Goal: Information Seeking & Learning: Learn about a topic

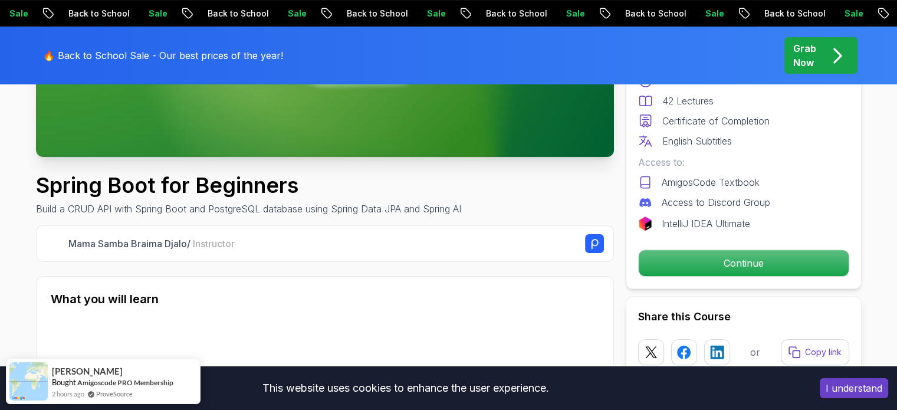
scroll to position [340, 0]
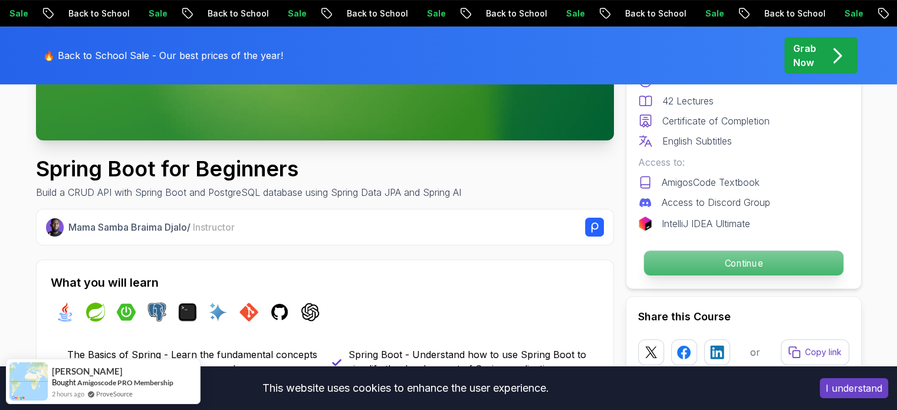
click at [754, 251] on p "Continue" at bounding box center [742, 263] width 199 height 25
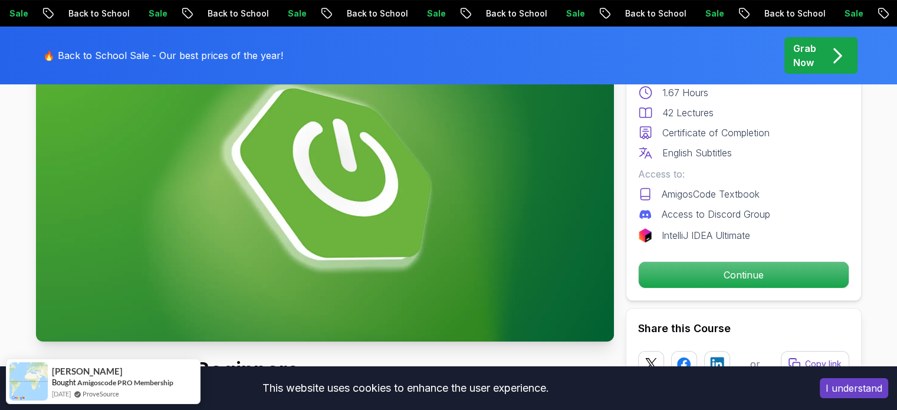
scroll to position [0, 0]
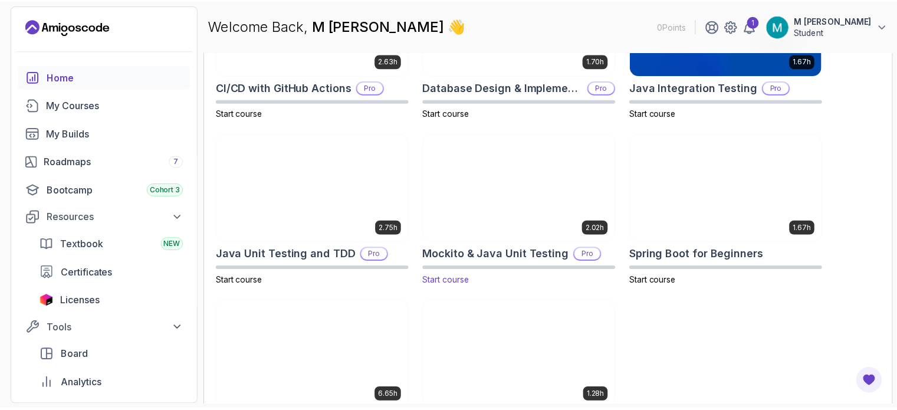
scroll to position [455, 0]
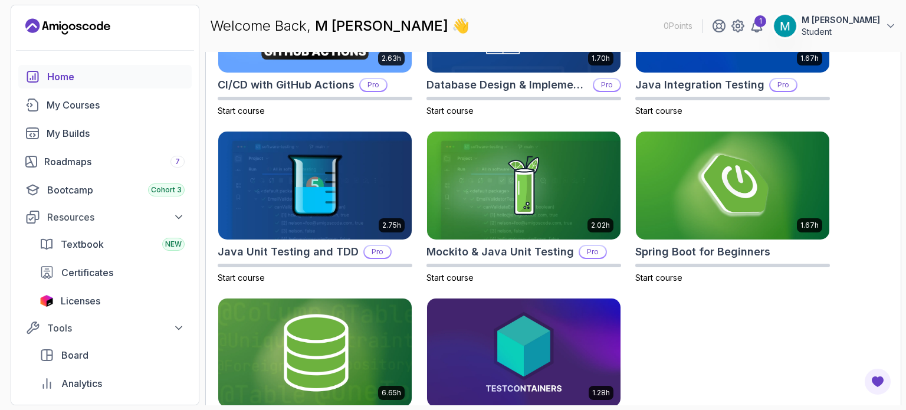
click at [367, 305] on img at bounding box center [314, 353] width 203 height 114
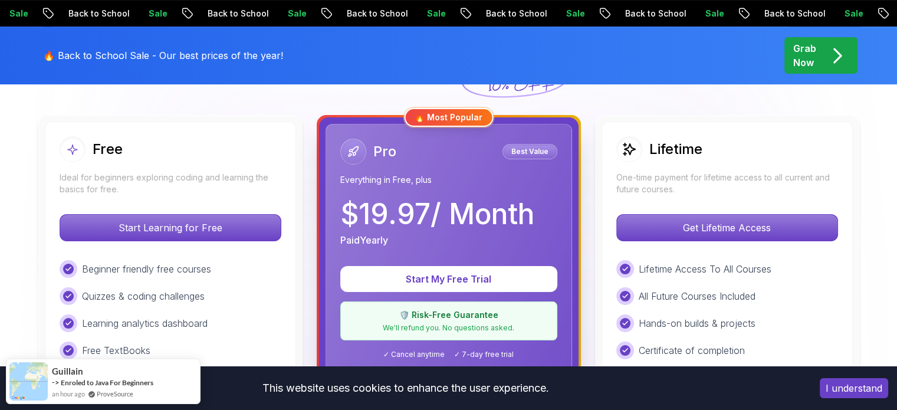
scroll to position [314, 0]
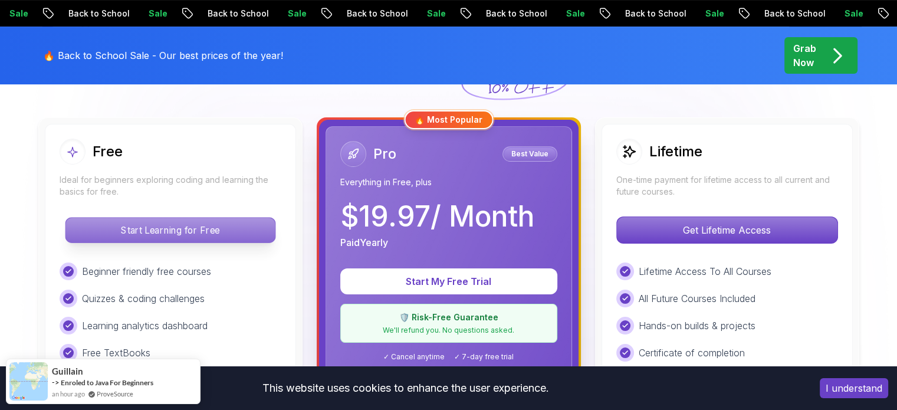
click at [215, 218] on p "Start Learning for Free" at bounding box center [169, 230] width 209 height 25
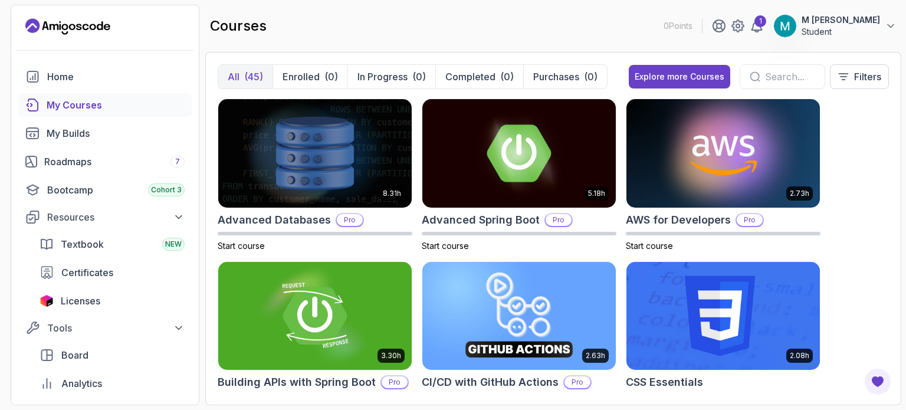
click at [879, 129] on div "8.31h Advanced Databases Pro Start course 5.18h Advanced Spring Boot Pro Start …" at bounding box center [553, 245] width 671 height 294
click at [873, 300] on div "8.31h Advanced Databases Pro Start course 5.18h Advanced Spring Boot Pro Start …" at bounding box center [553, 245] width 671 height 294
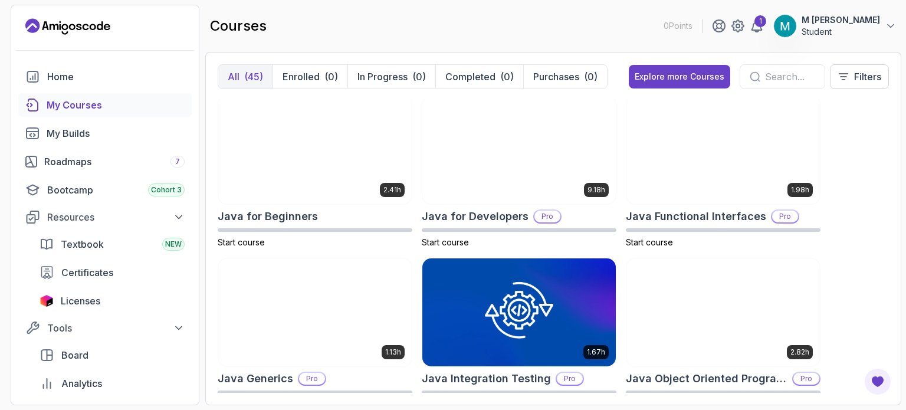
scroll to position [817, 0]
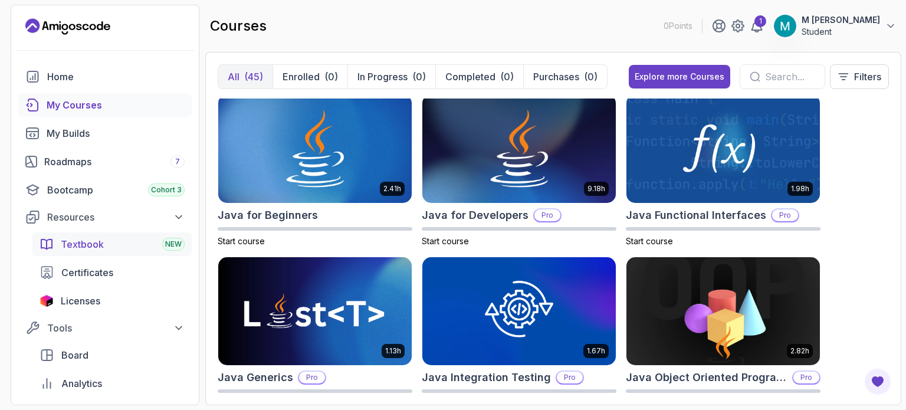
click at [86, 237] on span "Textbook" at bounding box center [82, 244] width 43 height 14
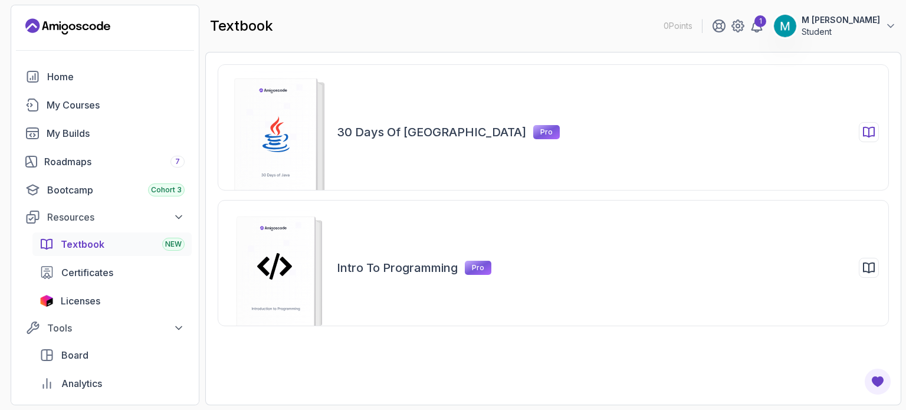
click at [870, 125] on icon at bounding box center [869, 132] width 14 height 14
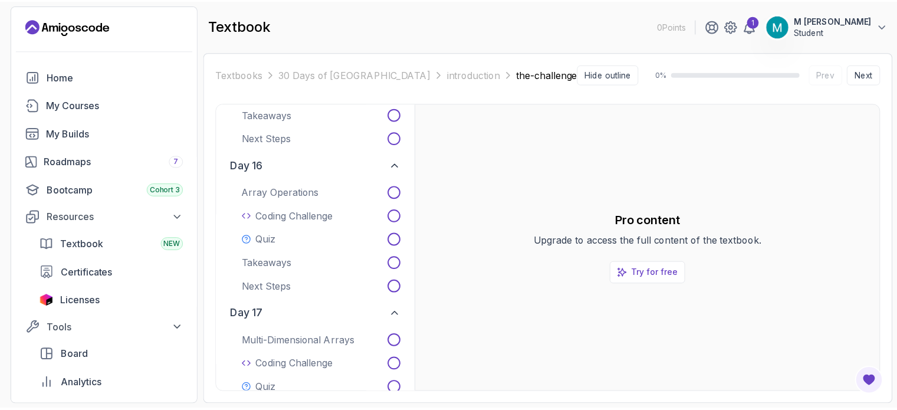
scroll to position [2317, 0]
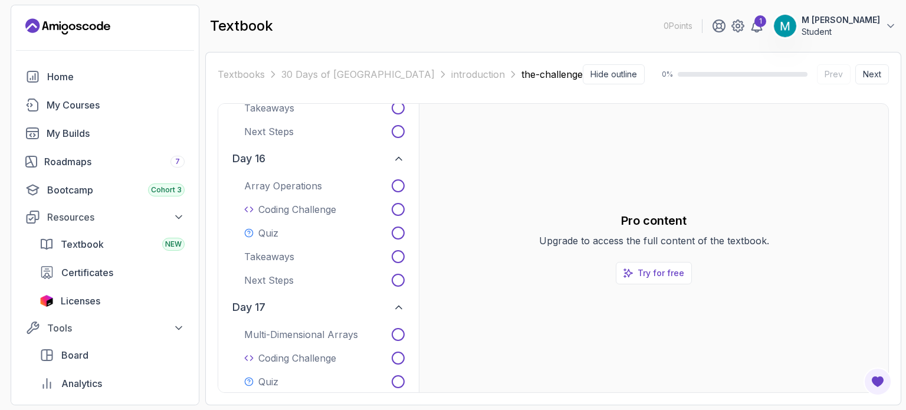
click at [662, 267] on p "Try for free" at bounding box center [660, 273] width 47 height 12
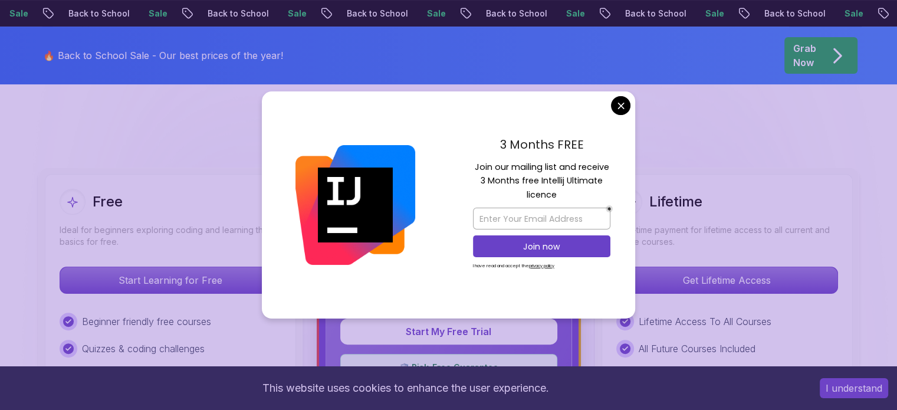
scroll to position [264, 0]
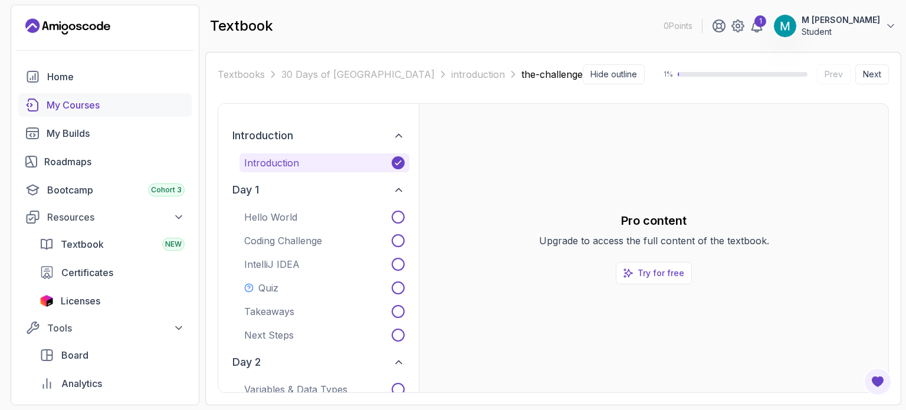
click at [63, 98] on div "My Courses" at bounding box center [116, 105] width 138 height 14
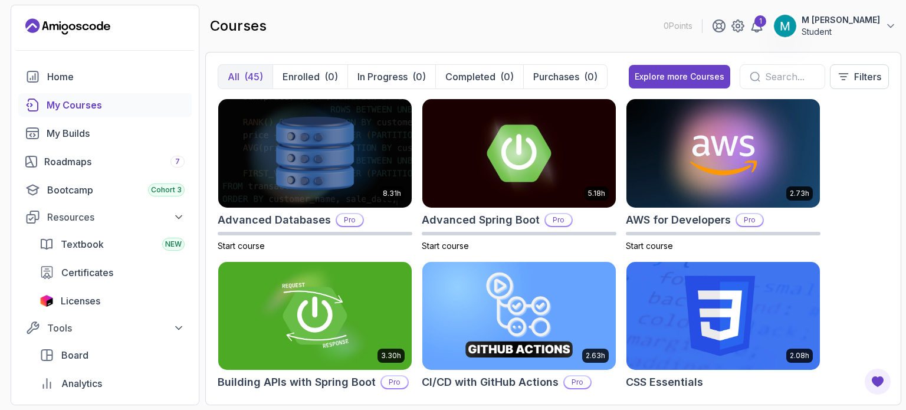
click at [764, 27] on div "1" at bounding box center [738, 26] width 52 height 14
click at [764, 25] on icon at bounding box center [756, 26] width 14 height 14
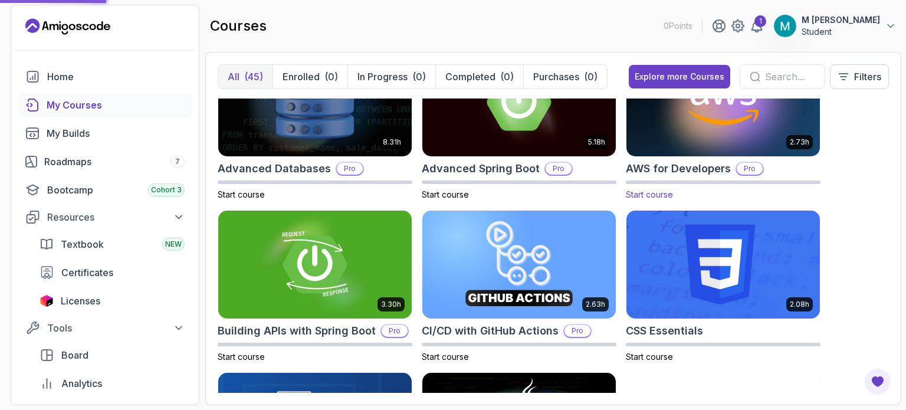
scroll to position [51, 0]
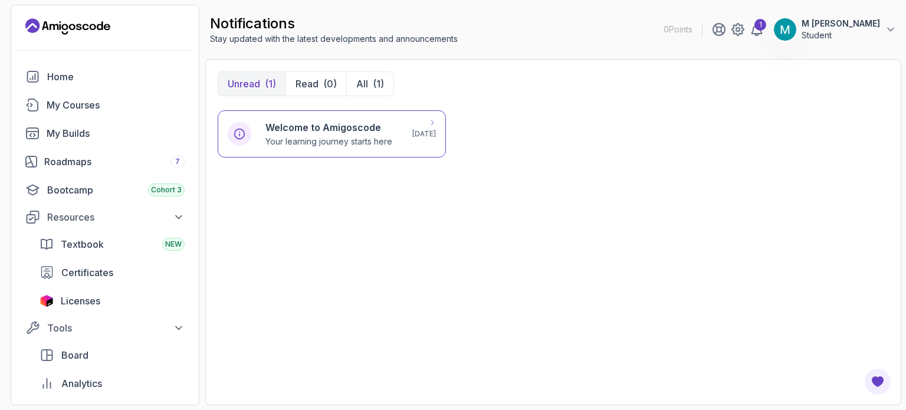
click at [393, 124] on div "Welcome to Amigoscode Your learning journey starts here 20 days ago" at bounding box center [332, 133] width 208 height 27
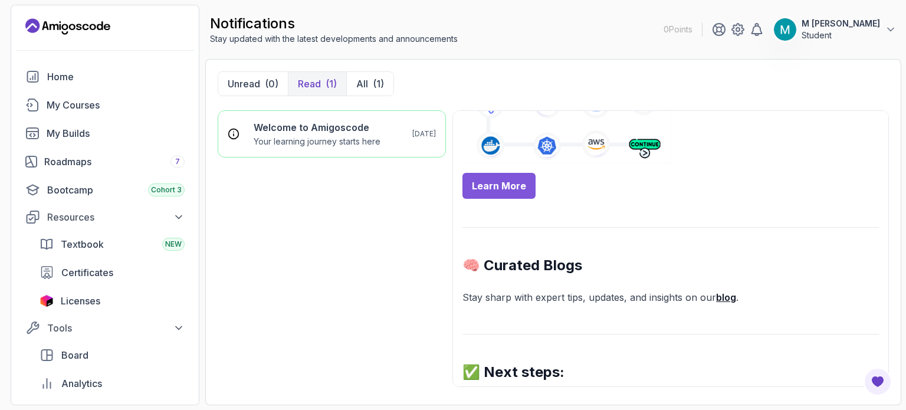
scroll to position [604, 0]
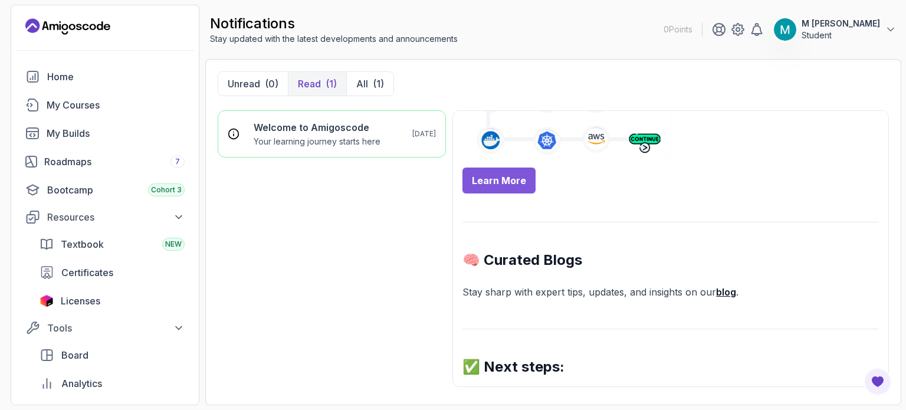
click at [530, 393] on link "Explore your dashboard" at bounding box center [534, 399] width 107 height 12
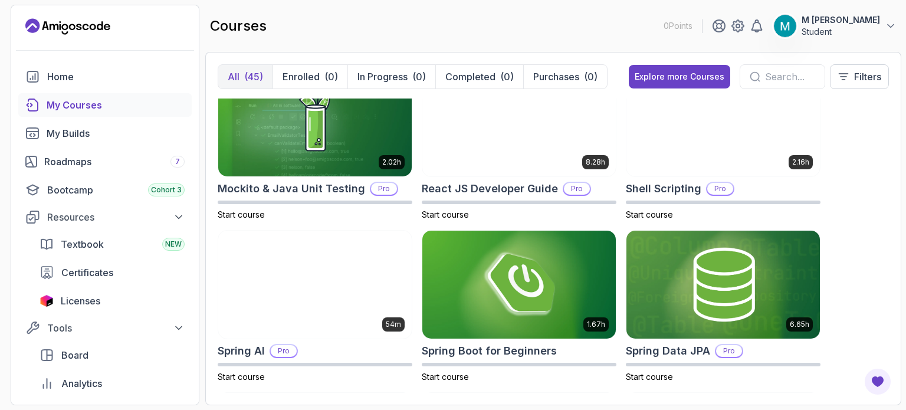
scroll to position [1819, 0]
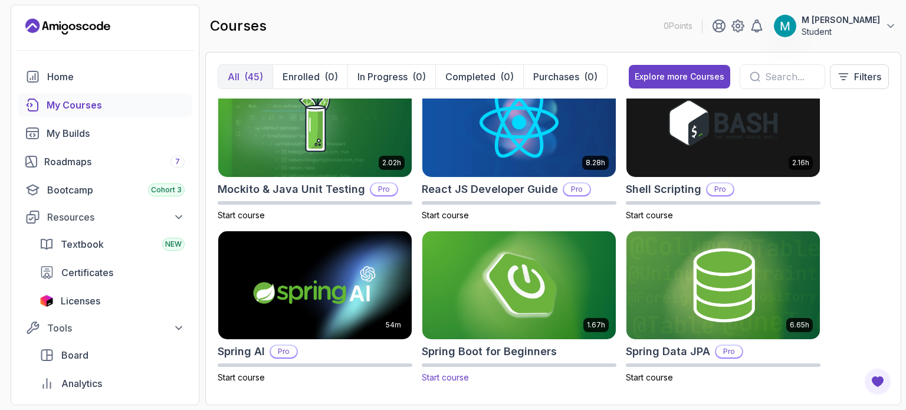
click at [509, 228] on img at bounding box center [518, 285] width 203 height 114
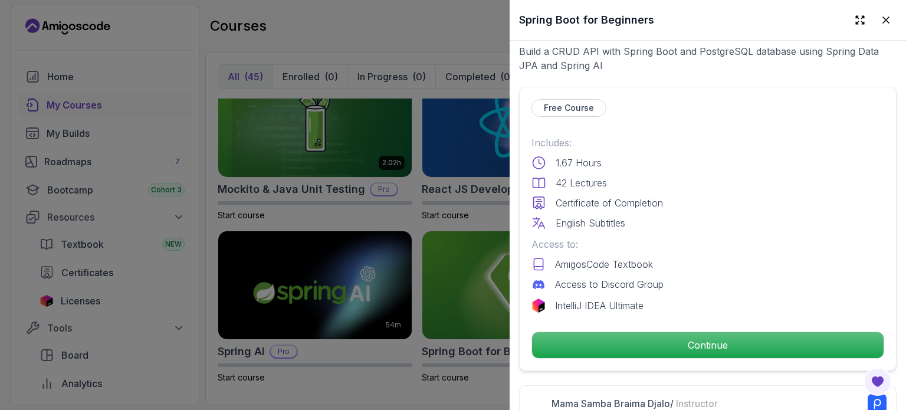
scroll to position [232, 0]
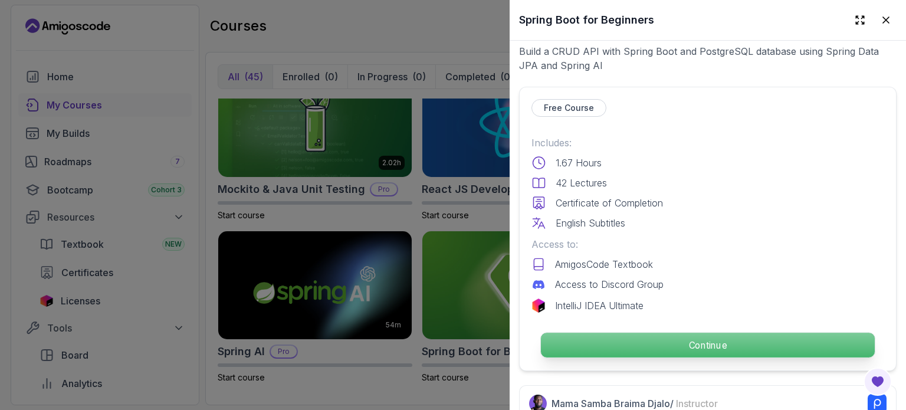
click at [658, 333] on p "Continue" at bounding box center [708, 345] width 334 height 25
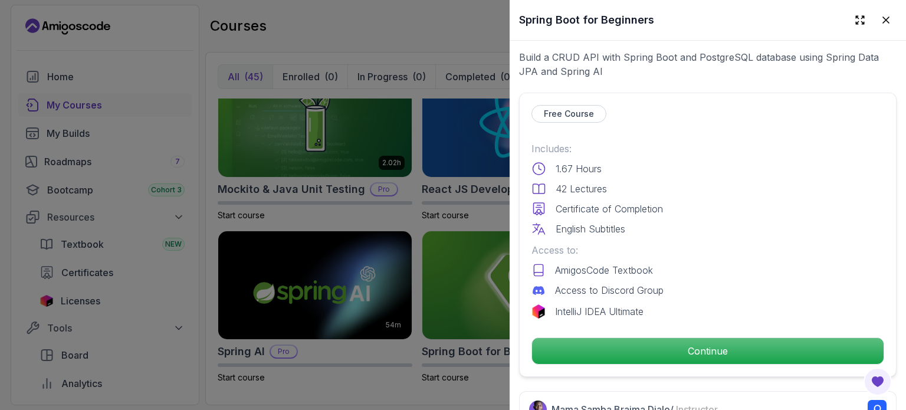
scroll to position [226, 0]
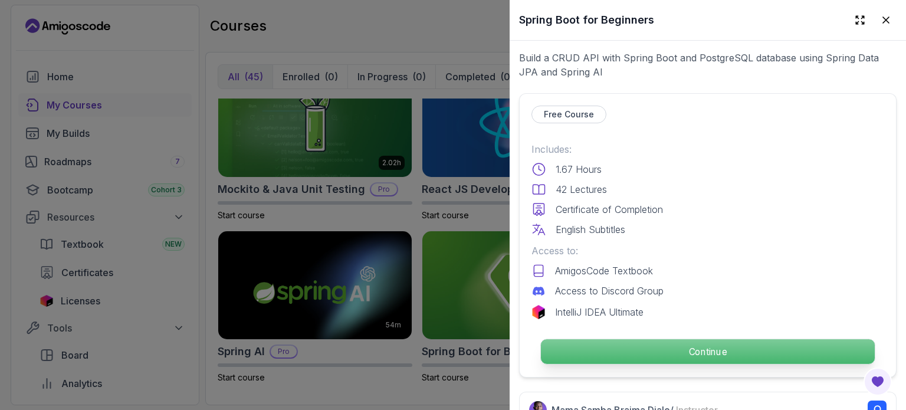
click at [673, 339] on p "Continue" at bounding box center [708, 351] width 334 height 25
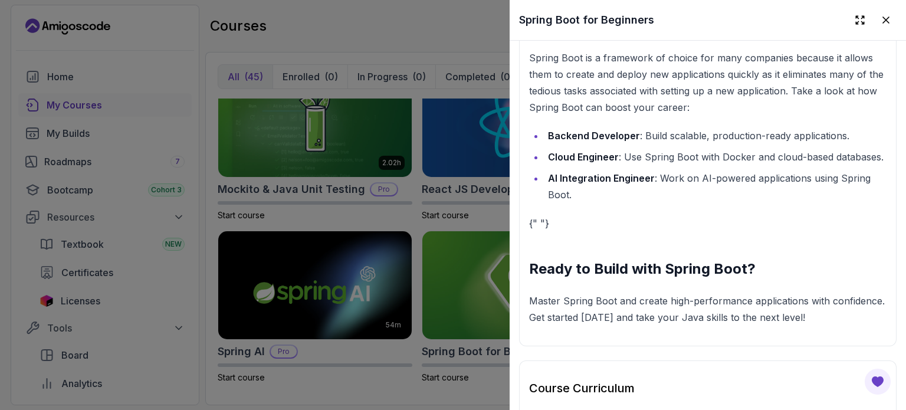
scroll to position [1514, 0]
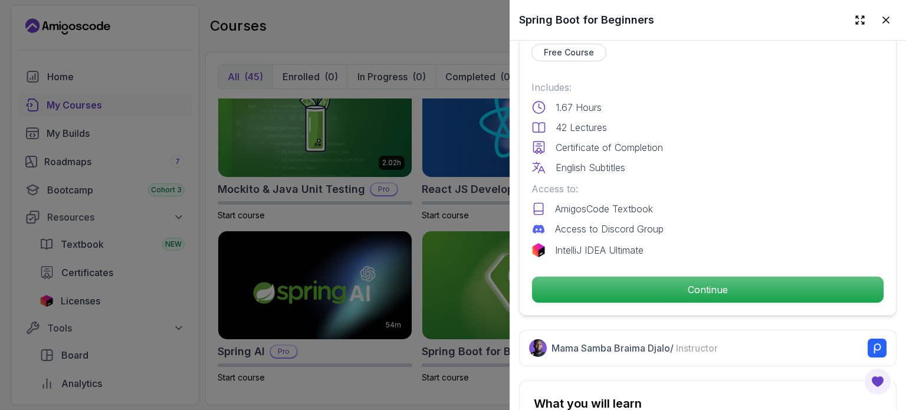
scroll to position [287, 0]
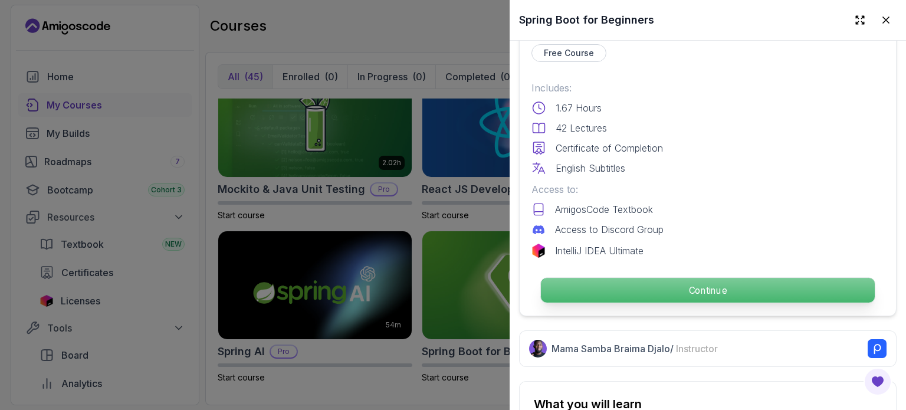
click at [644, 278] on p "Continue" at bounding box center [708, 290] width 334 height 25
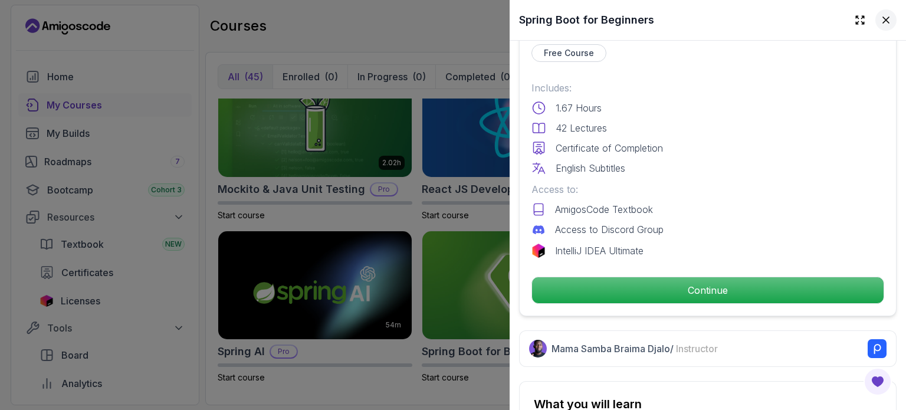
click at [875, 15] on button at bounding box center [885, 19] width 21 height 21
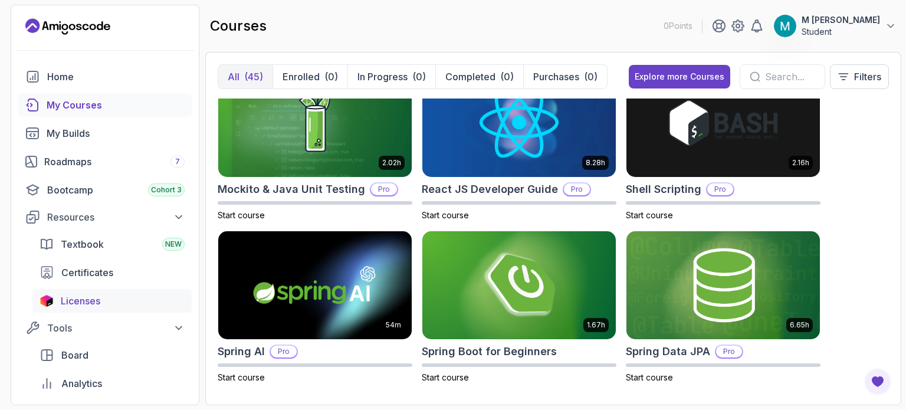
scroll to position [92, 0]
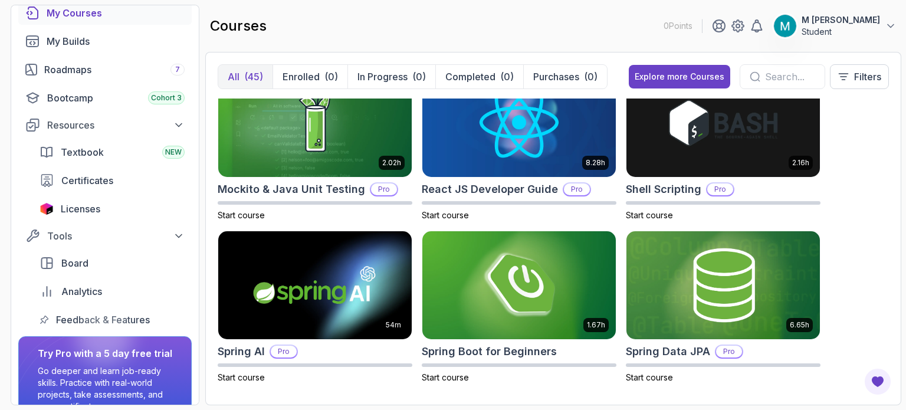
click at [892, 28] on icon at bounding box center [891, 26] width 12 height 12
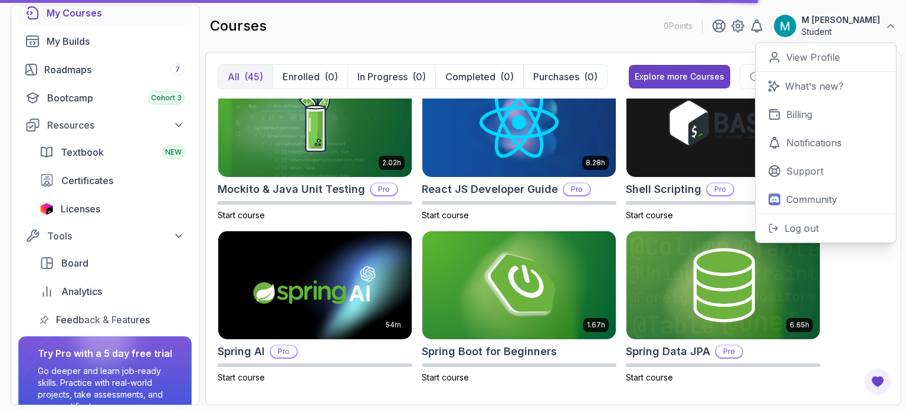
click at [905, 311] on section "0 Points M Logesh Student Home My Courses My Builds Roadmaps 7 Bootcamp Cohort …" at bounding box center [453, 205] width 906 height 410
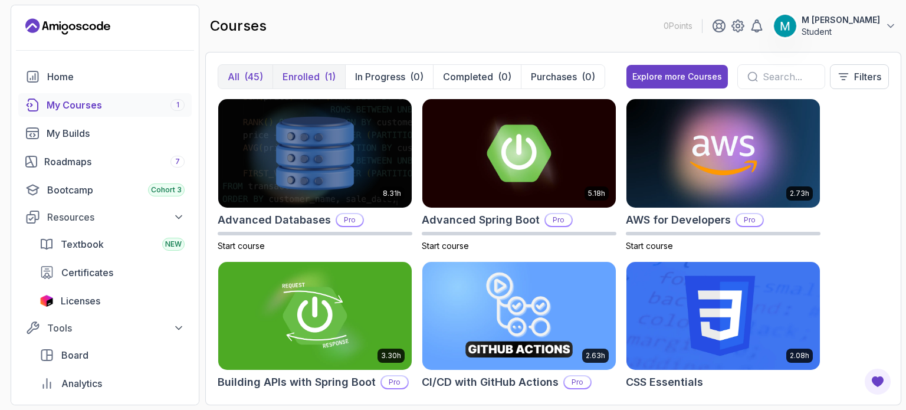
click at [290, 70] on p "Enrolled" at bounding box center [300, 77] width 37 height 14
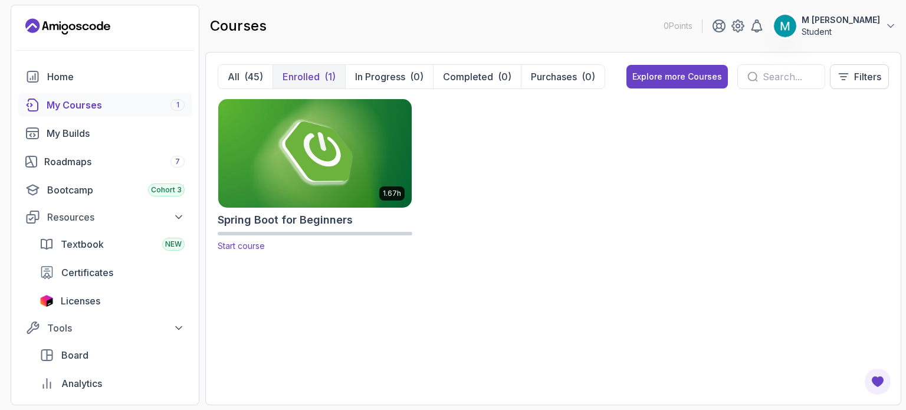
click at [313, 183] on img at bounding box center [314, 153] width 203 height 114
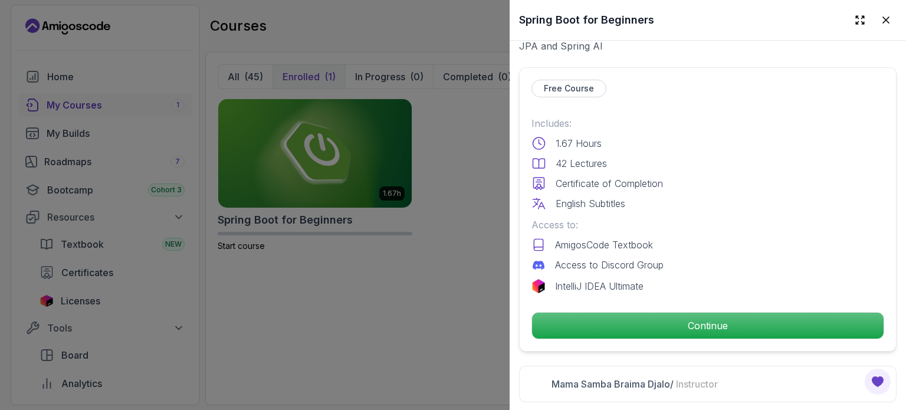
scroll to position [251, 0]
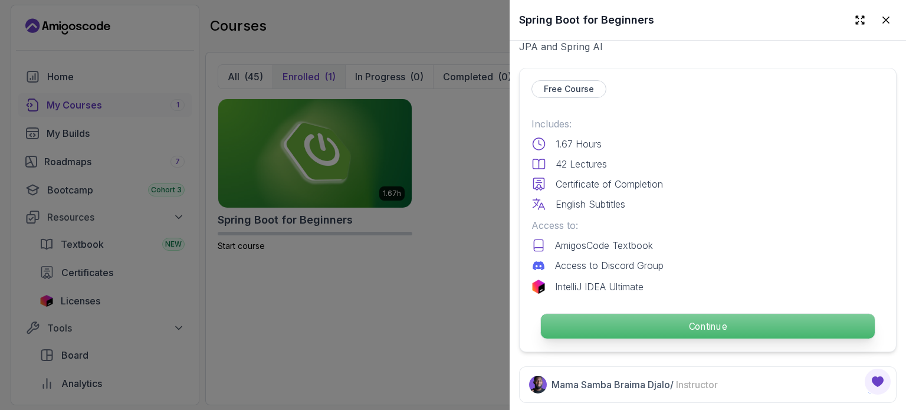
click at [646, 314] on p "Continue" at bounding box center [708, 326] width 334 height 25
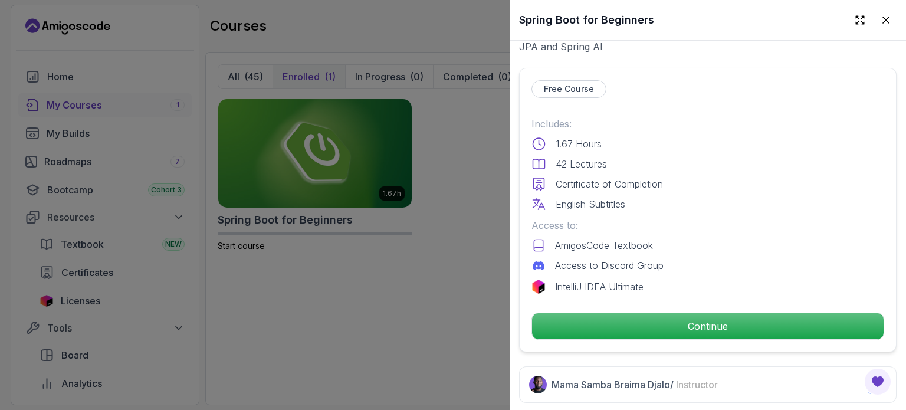
click at [509, 358] on div at bounding box center [453, 205] width 906 height 410
